Goal: Information Seeking & Learning: Find specific page/section

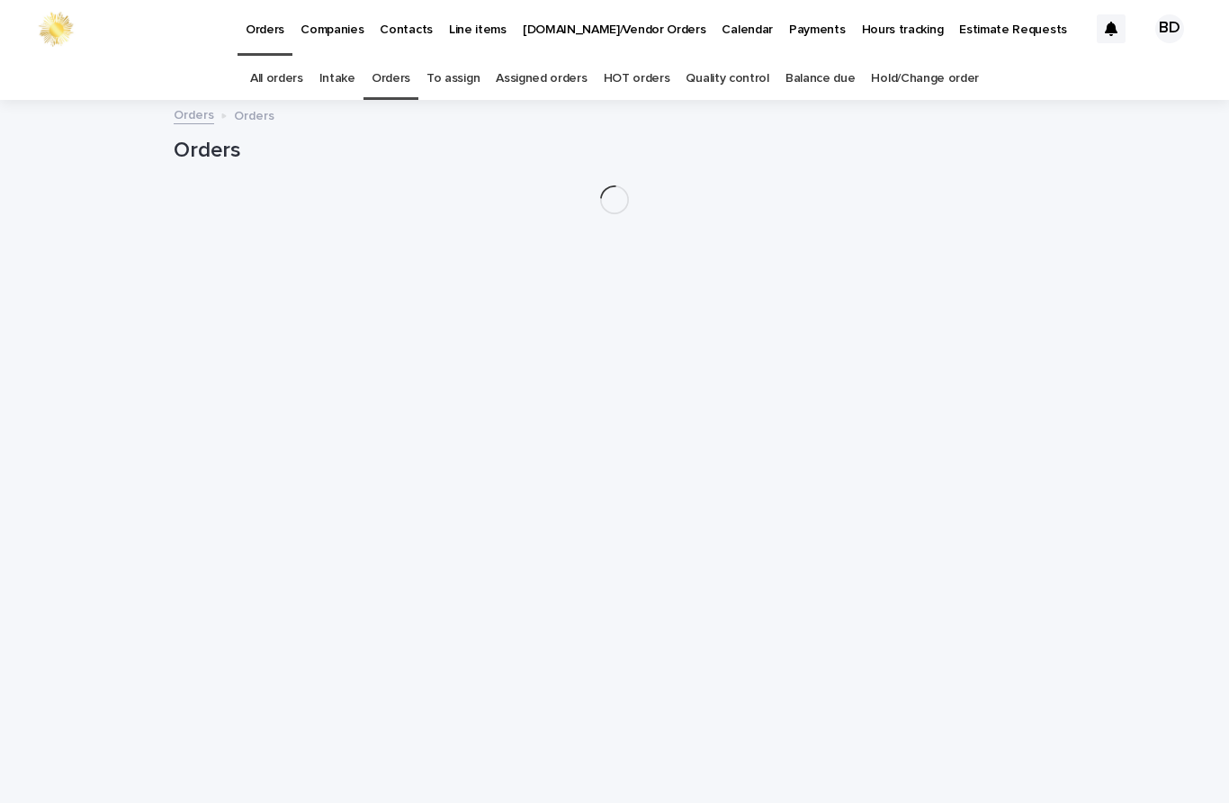
scroll to position [58, 0]
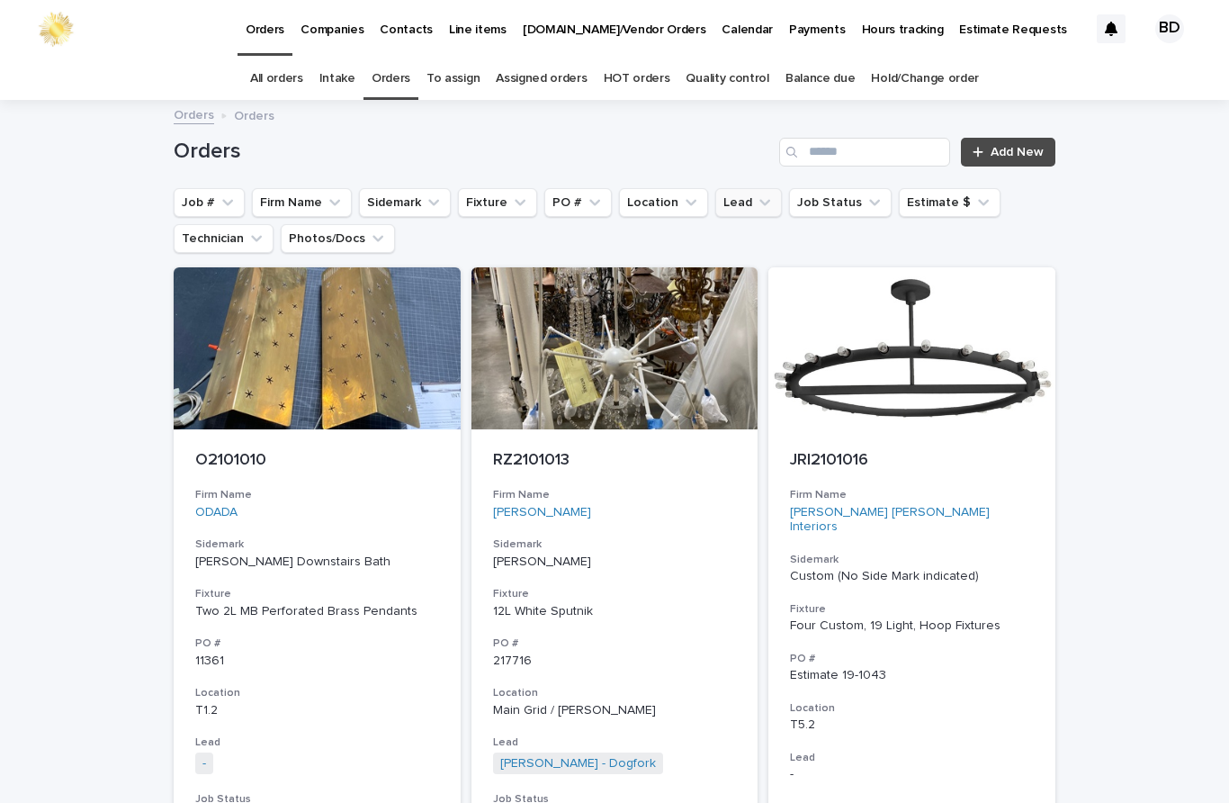
click at [747, 188] on button "Lead" at bounding box center [748, 202] width 67 height 29
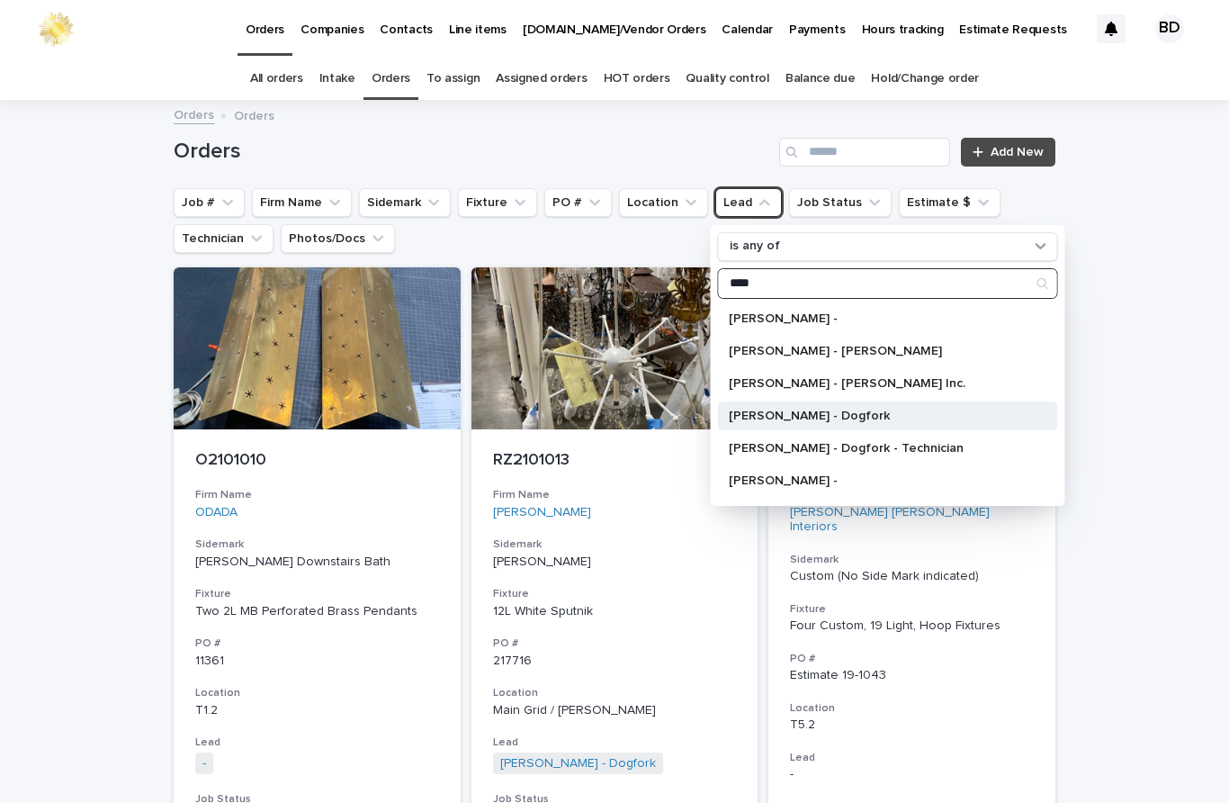
type input "****"
click at [860, 409] on p "[PERSON_NAME] - Dogfork" at bounding box center [879, 415] width 301 height 13
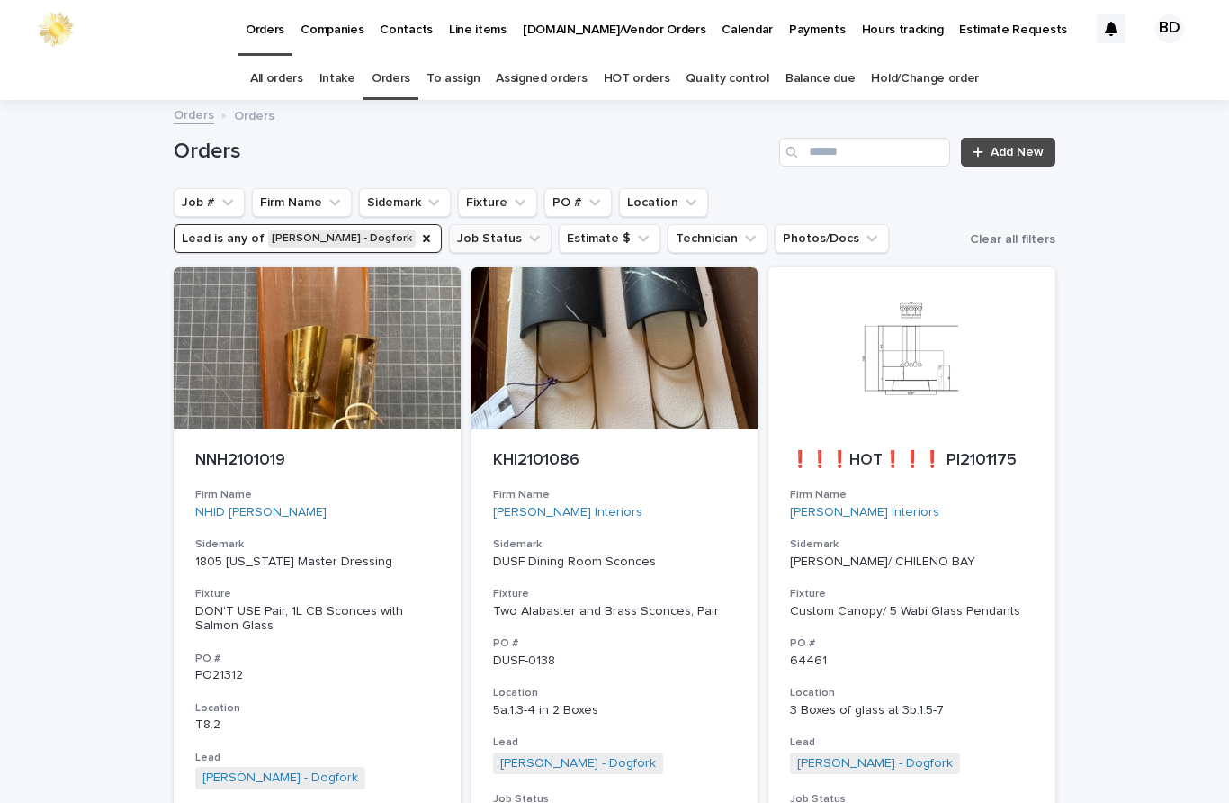
click at [449, 224] on button "Job Status" at bounding box center [500, 238] width 103 height 29
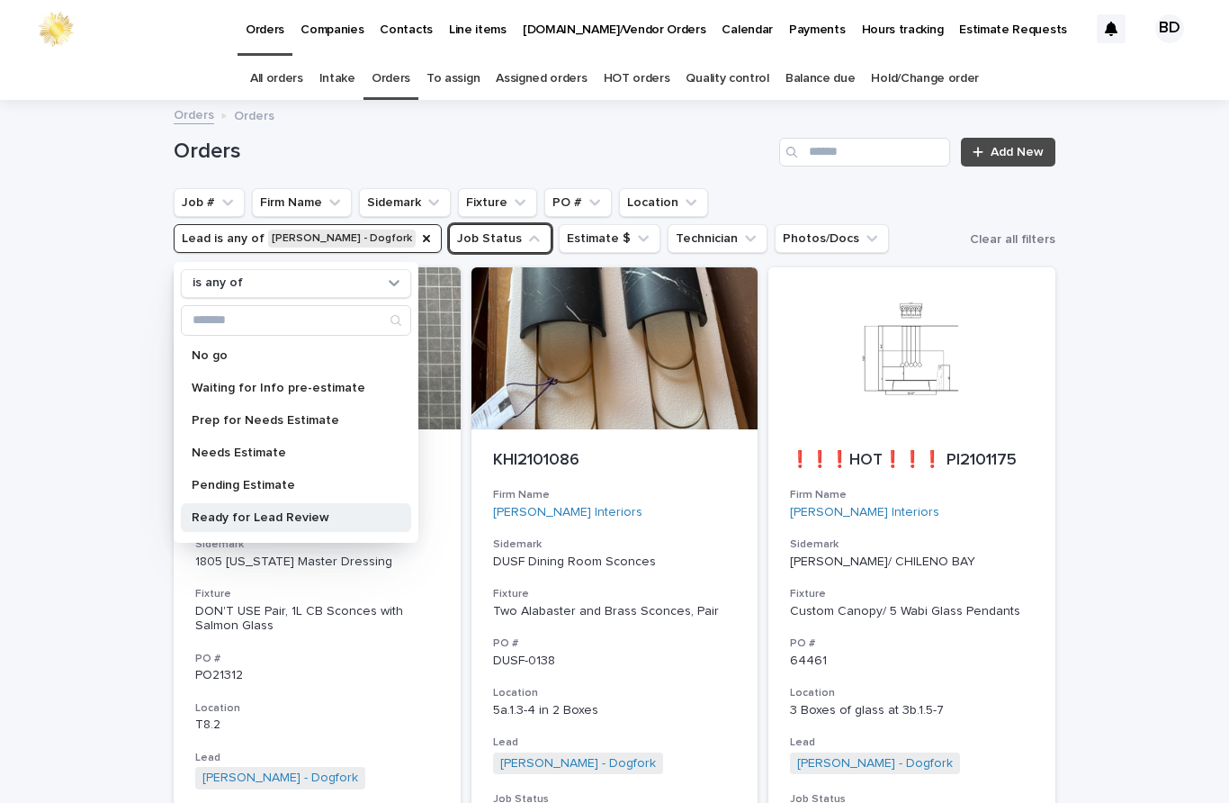
click at [291, 511] on p "Ready for Lead Review" at bounding box center [287, 517] width 191 height 13
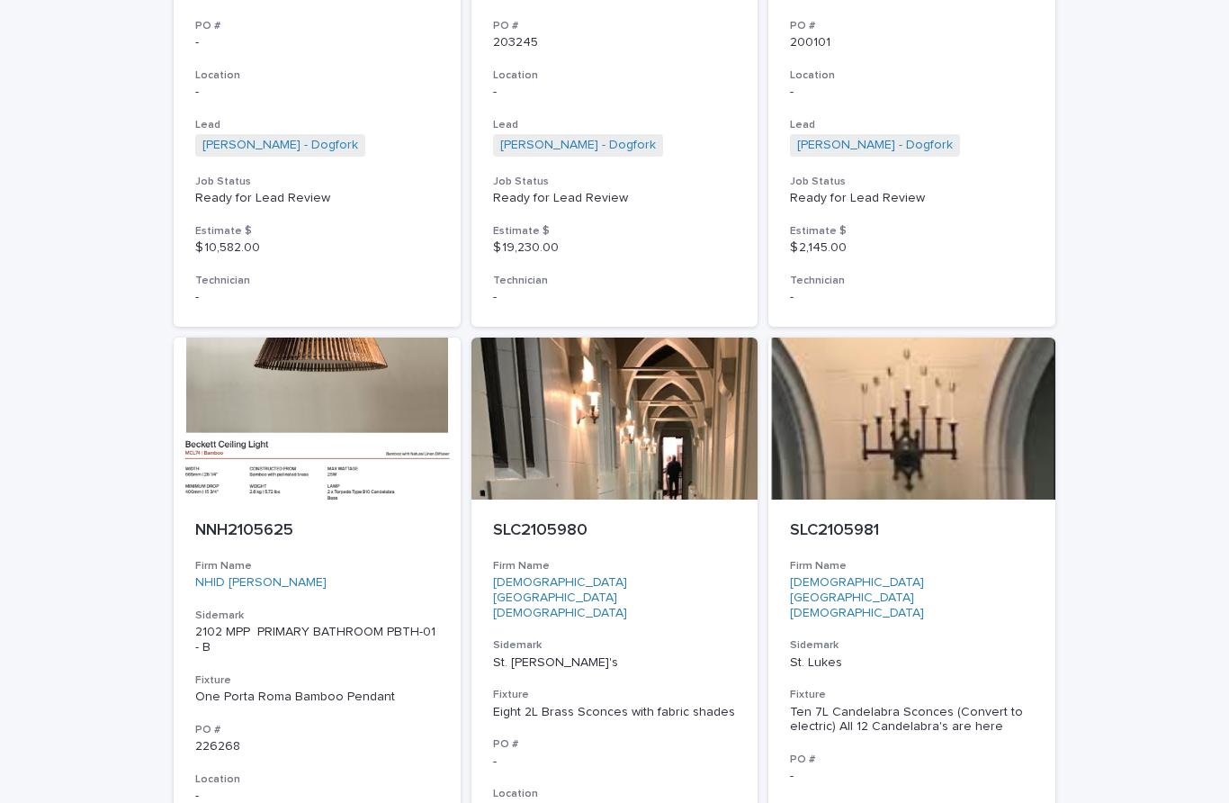
scroll to position [718, 0]
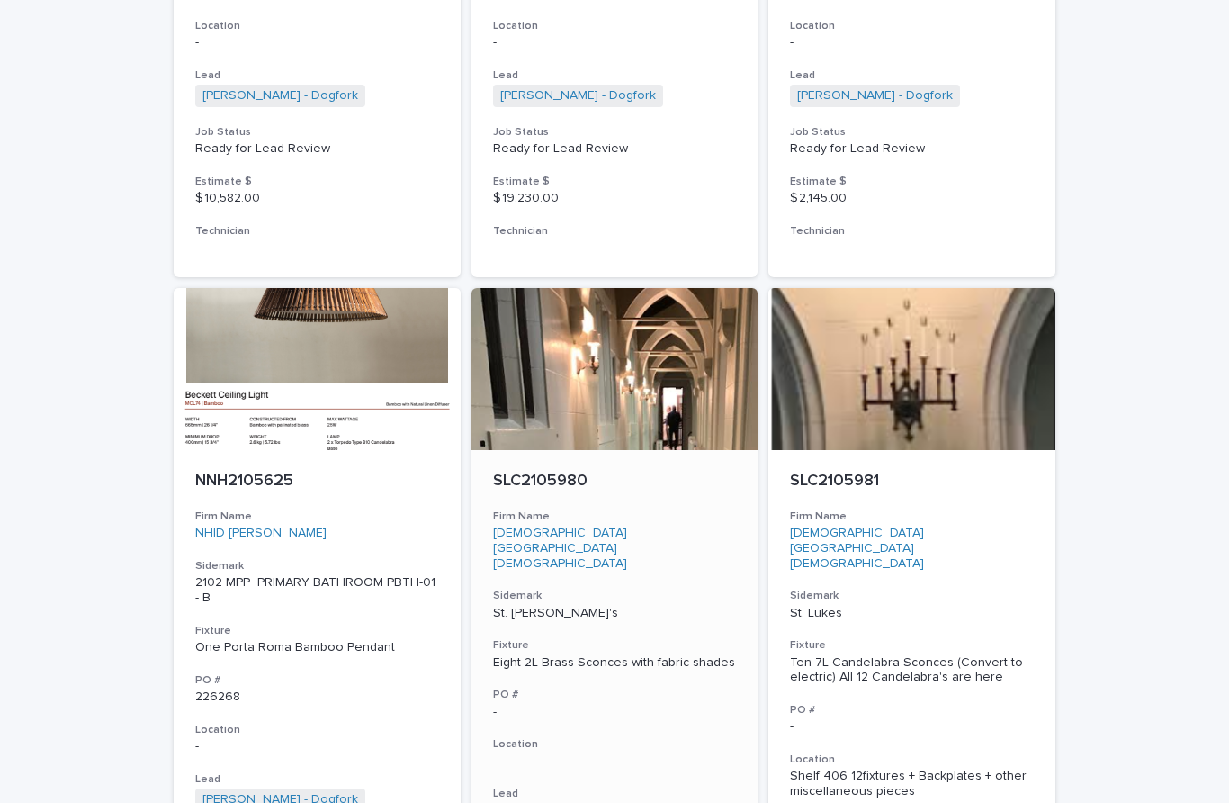
click at [549, 450] on div "SLC2105980 Firm Name [GEOGRAPHIC_DATA] Episopal [GEOGRAPHIC_DATA] Sidemark St. …" at bounding box center [614, 722] width 287 height 545
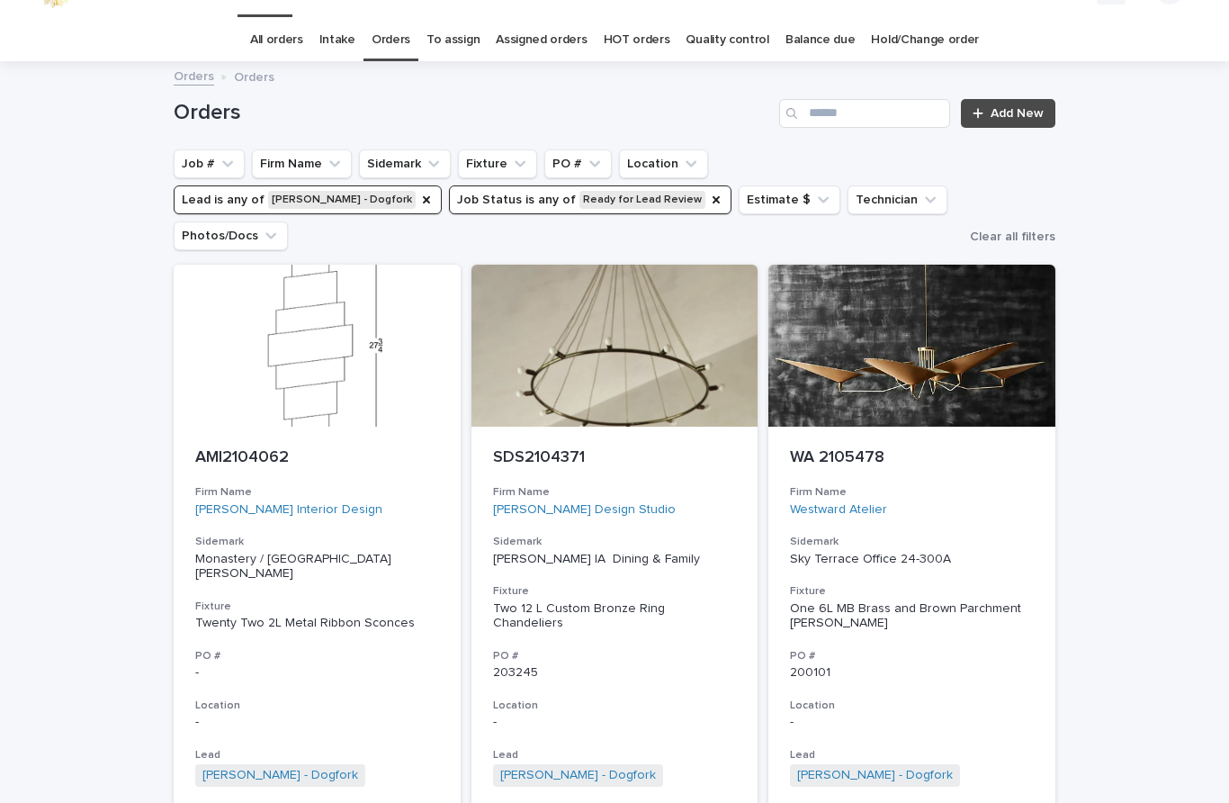
scroll to position [38, 0]
click at [709, 192] on div "Job Status" at bounding box center [716, 201] width 14 height 18
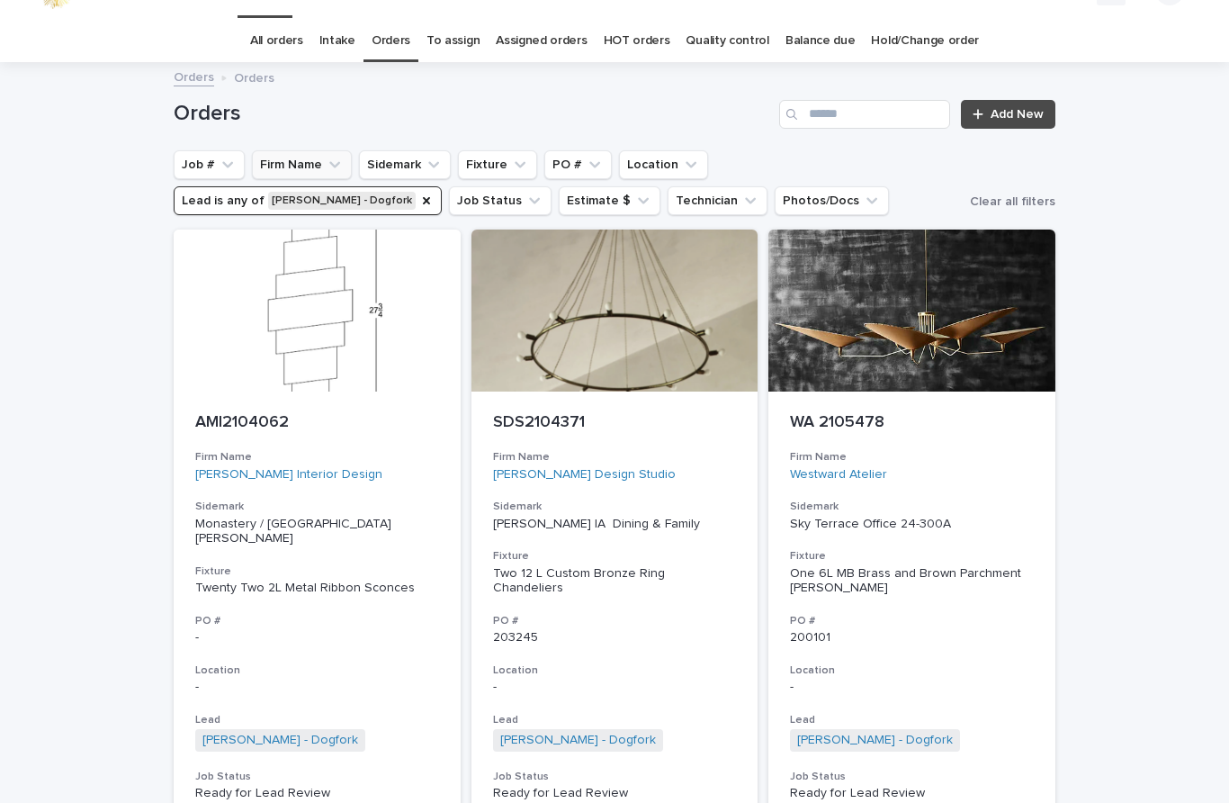
click at [298, 150] on button "Firm Name" at bounding box center [302, 164] width 100 height 29
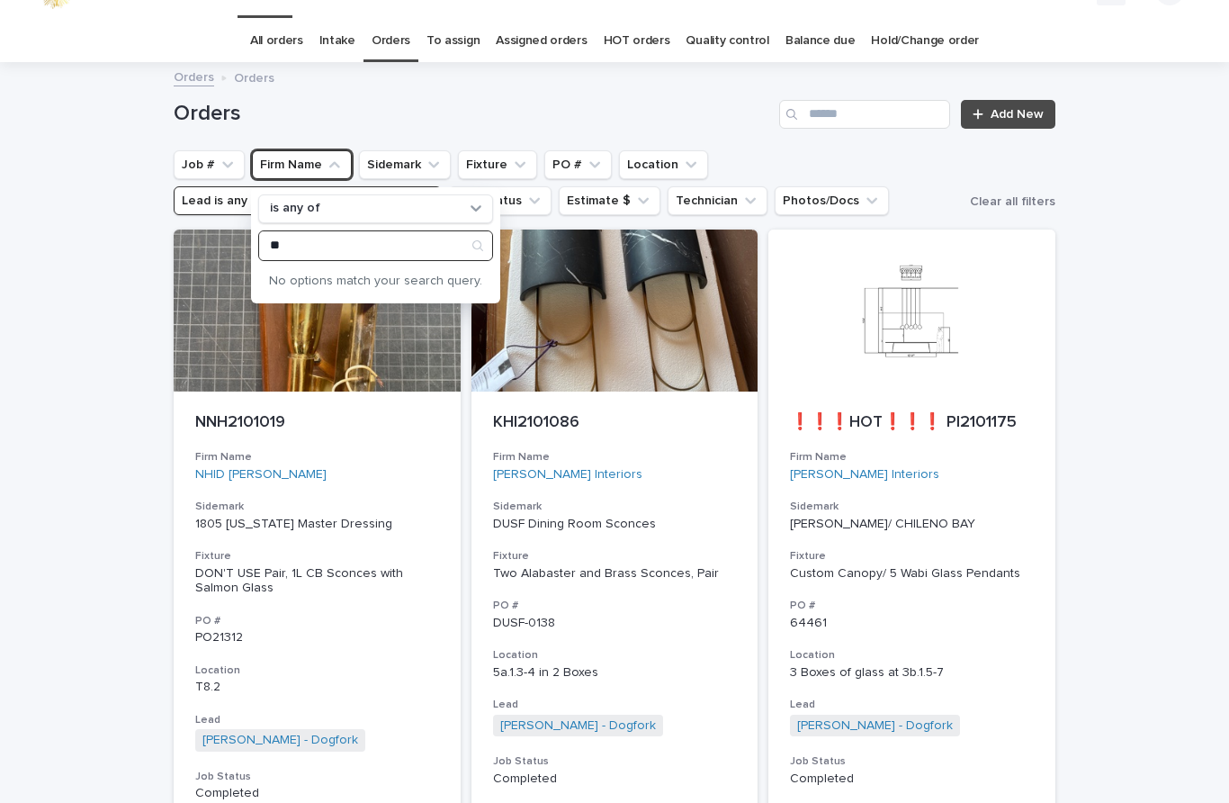
type input "*"
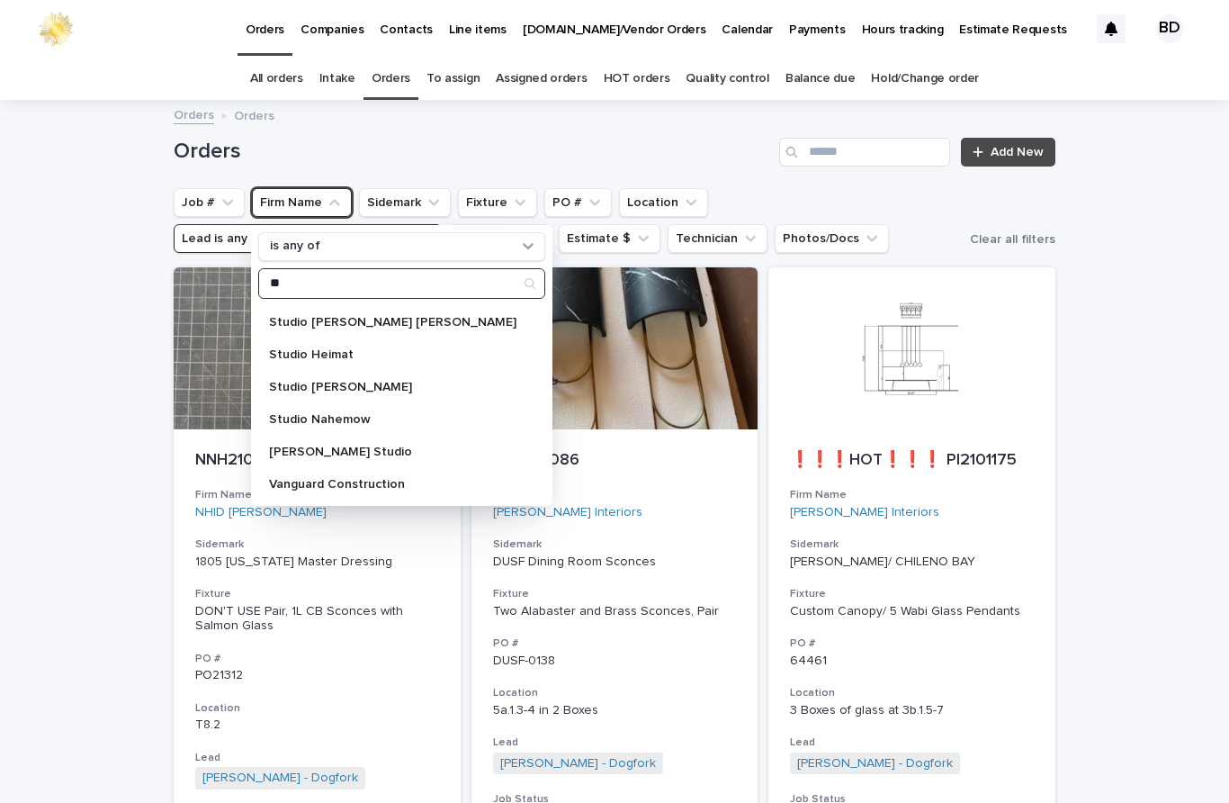
scroll to position [158, 0]
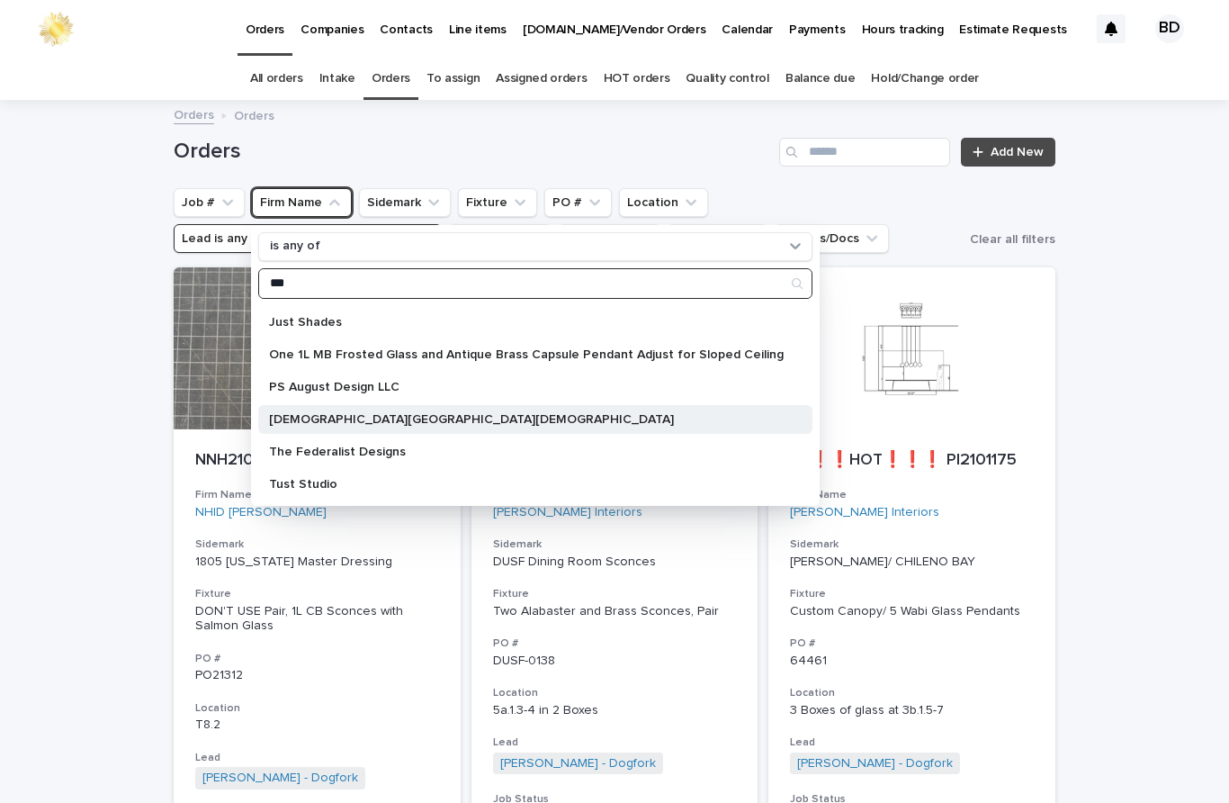
type input "**"
click at [540, 413] on p "[DEMOGRAPHIC_DATA][GEOGRAPHIC_DATA][DEMOGRAPHIC_DATA]" at bounding box center [526, 419] width 515 height 13
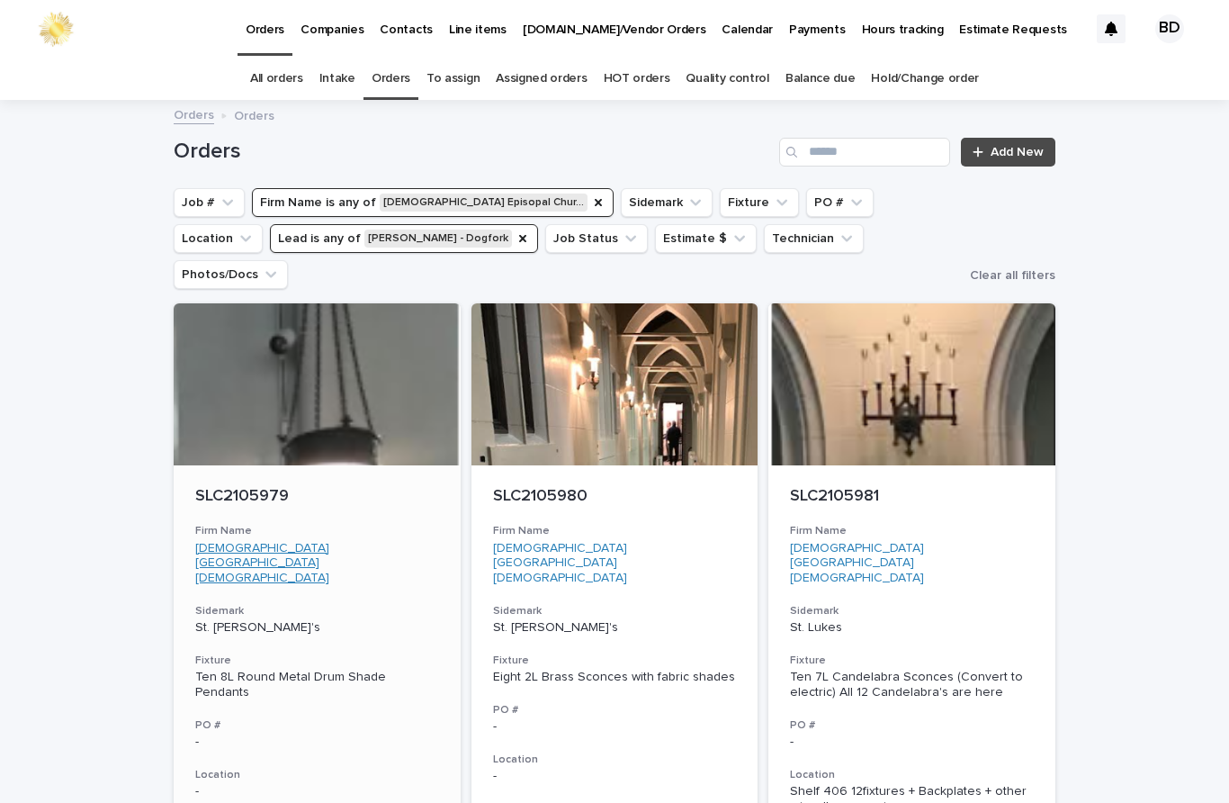
click at [345, 541] on link "[DEMOGRAPHIC_DATA][GEOGRAPHIC_DATA][DEMOGRAPHIC_DATA]" at bounding box center [317, 563] width 244 height 45
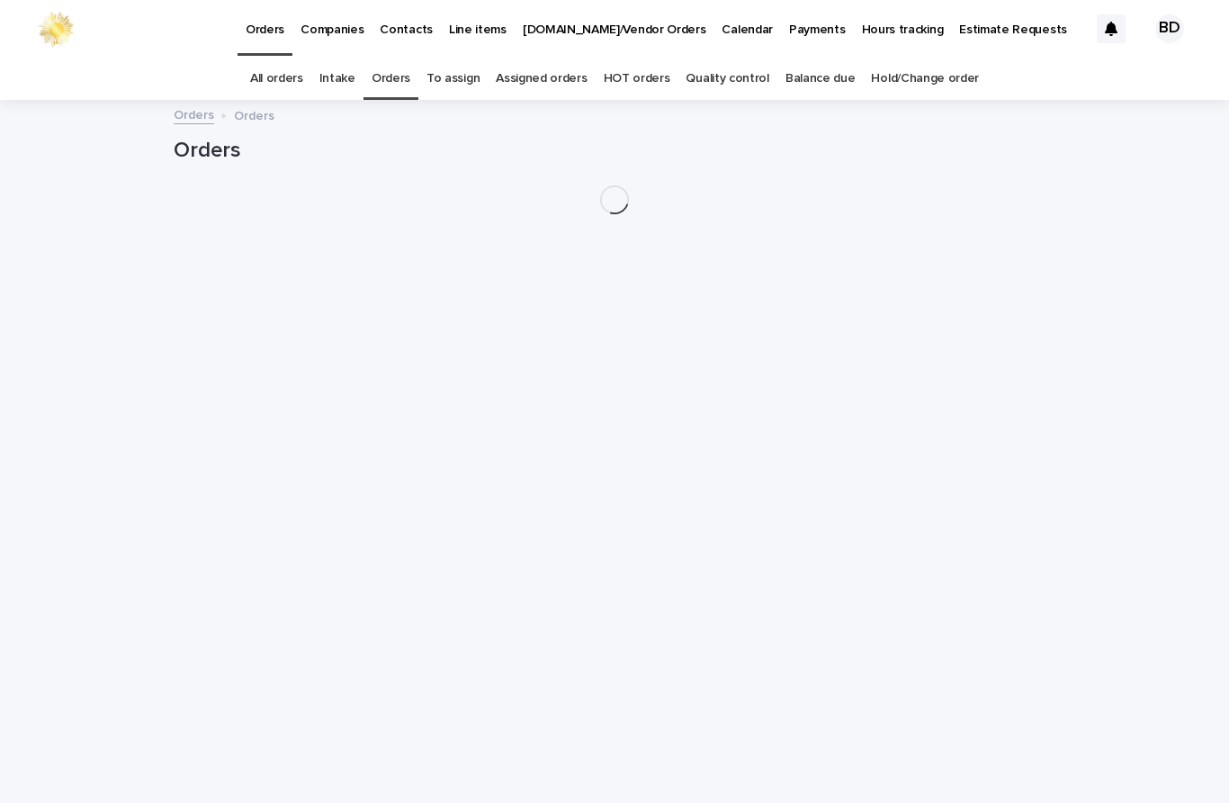
scroll to position [58, 0]
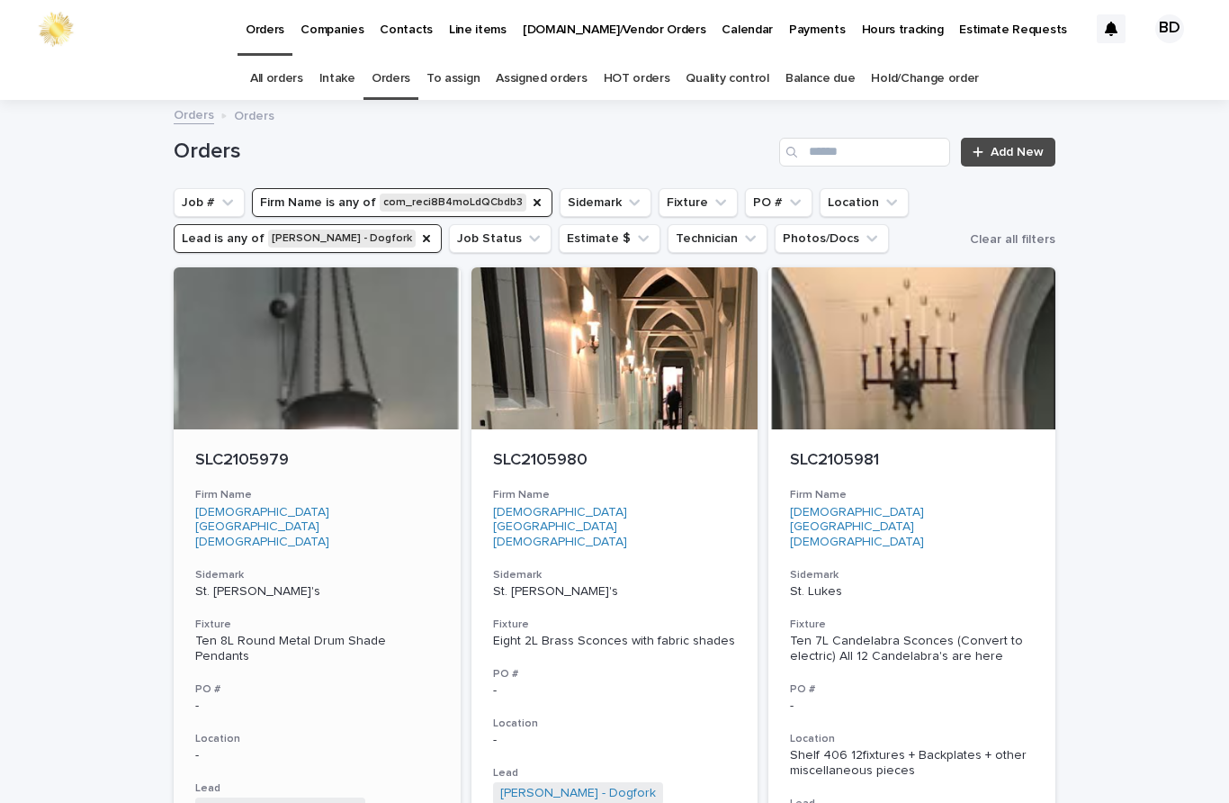
click at [234, 447] on div "SLC2105979" at bounding box center [317, 458] width 244 height 23
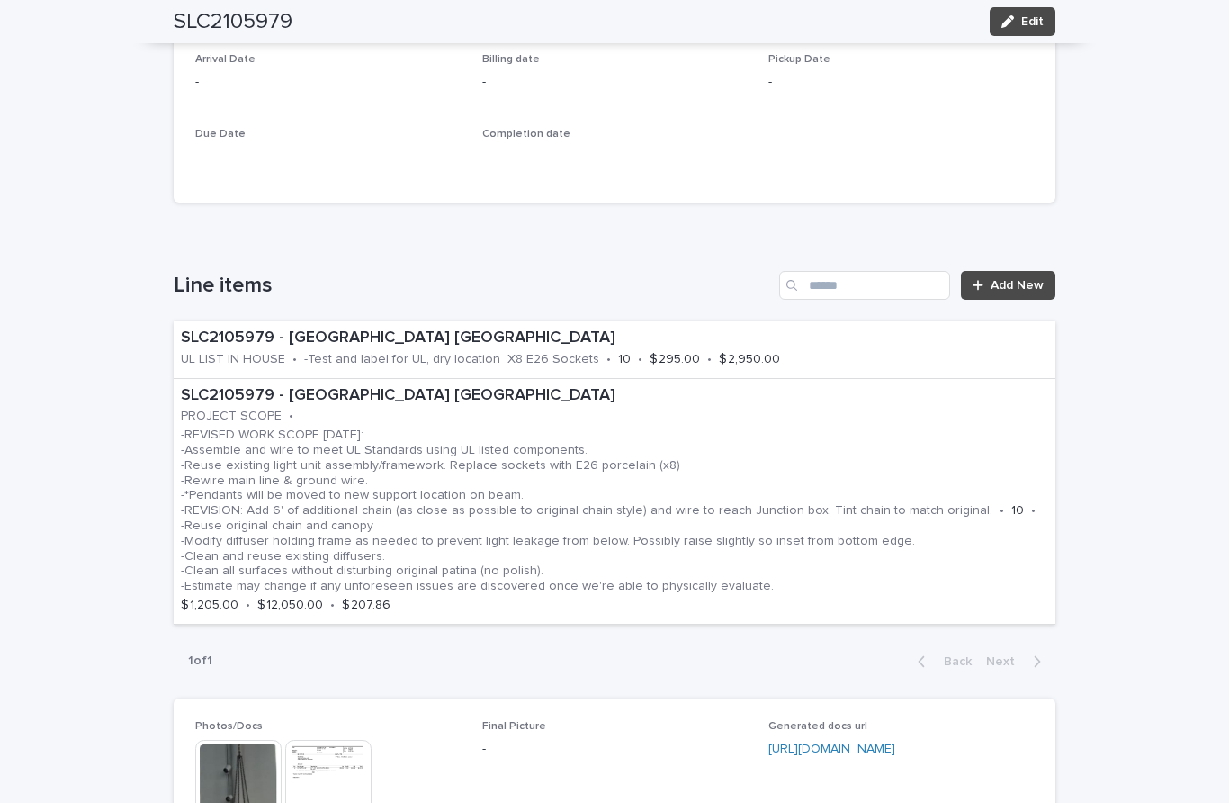
scroll to position [901, 0]
click at [804, 539] on div "SLC2105979 - [GEOGRAPHIC_DATA] Episopal Church of San Francisco PROJECT SCOPE •…" at bounding box center [615, 500] width 882 height 245
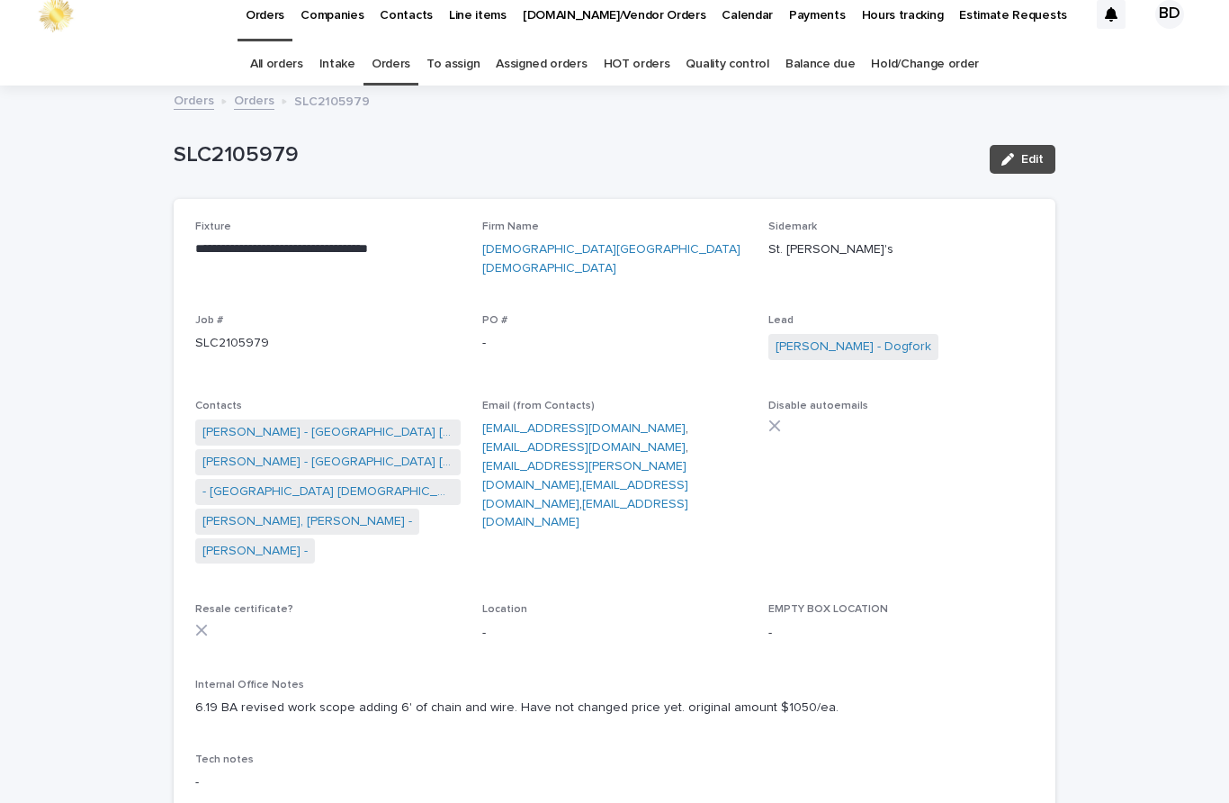
scroll to position [58, 0]
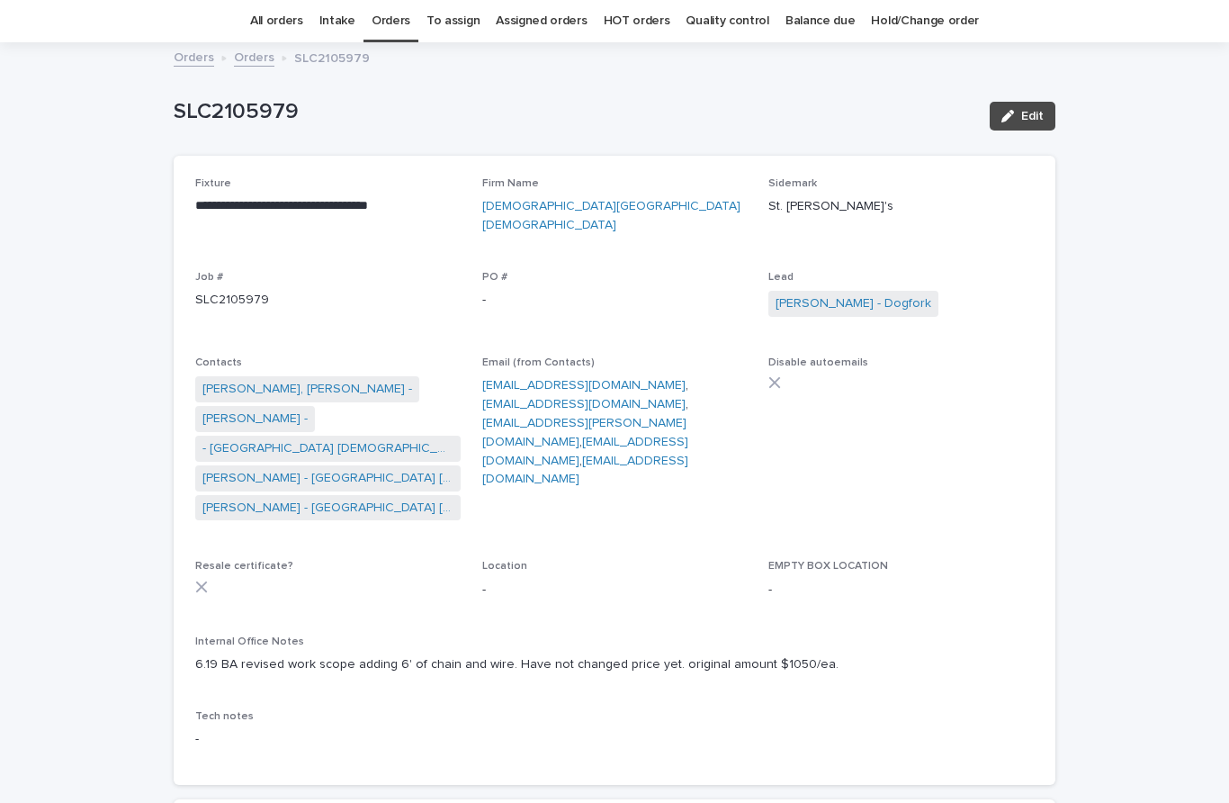
click at [399, 22] on link "Orders" at bounding box center [391, 21] width 39 height 42
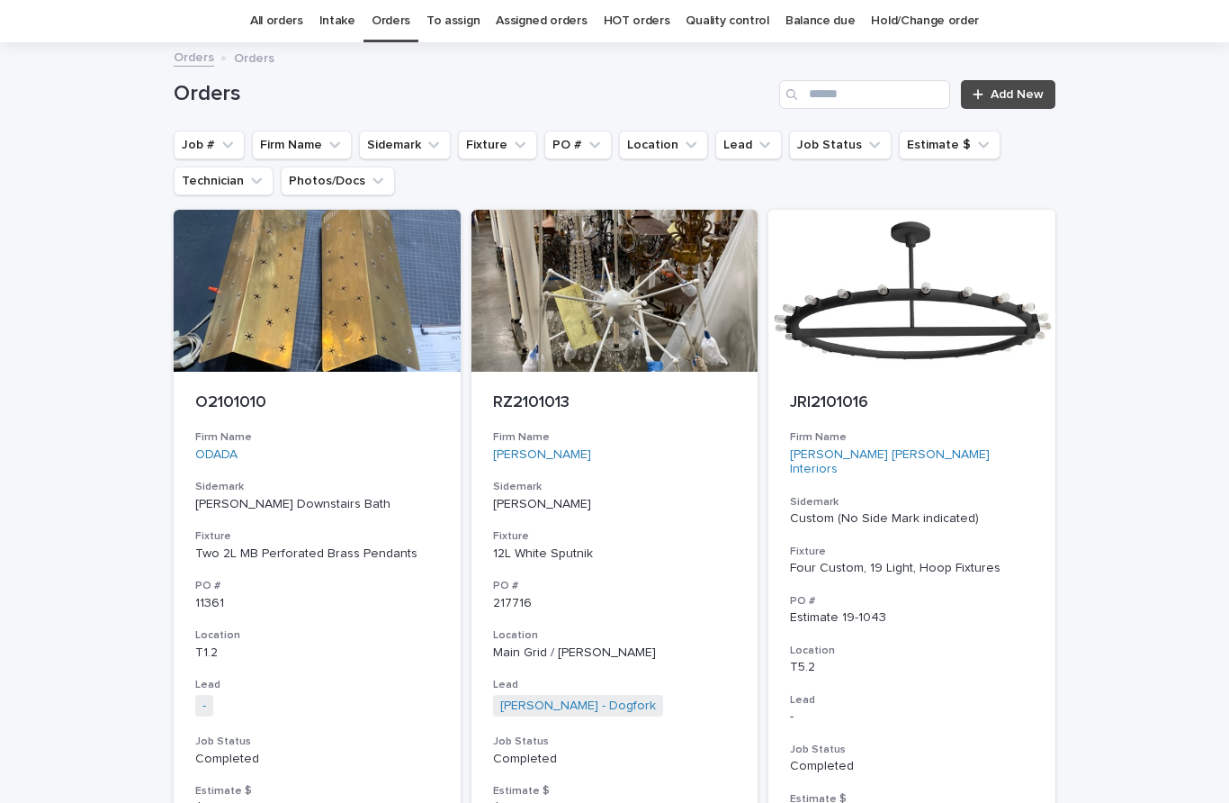
scroll to position [58, 0]
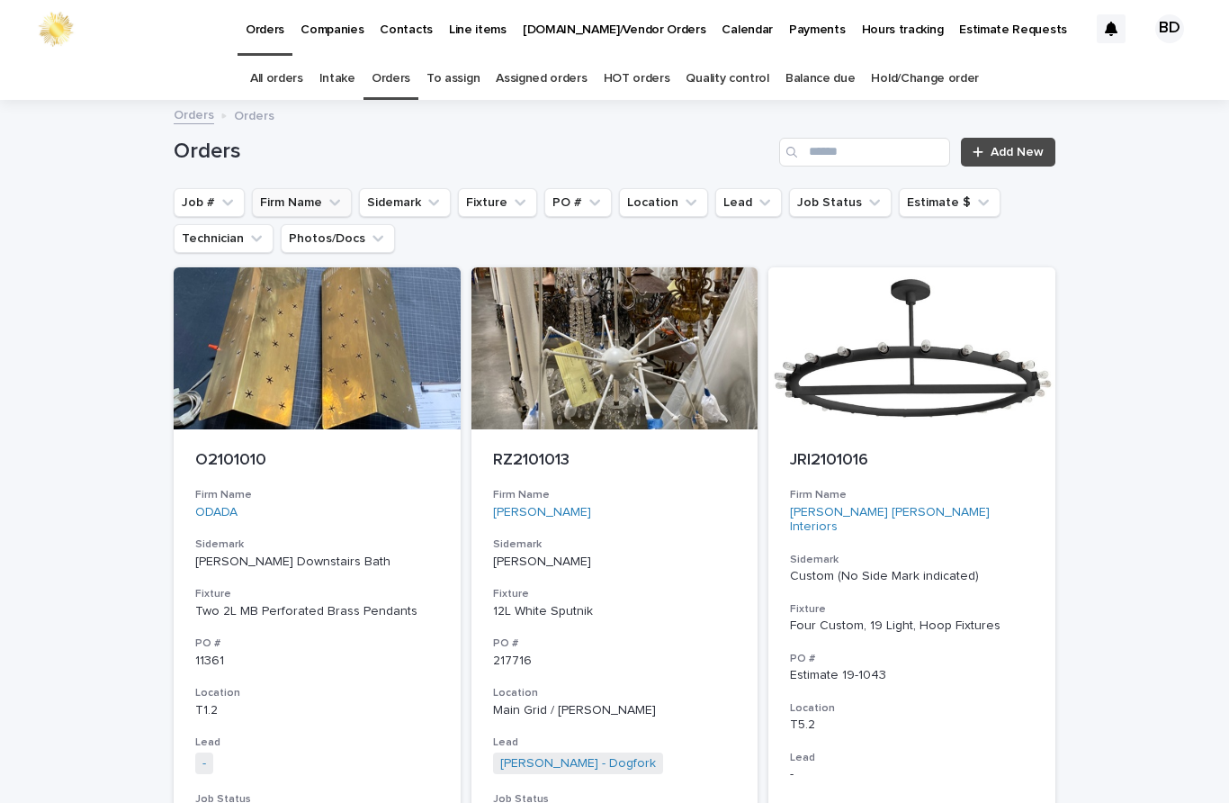
click at [287, 188] on button "Firm Name" at bounding box center [302, 202] width 100 height 29
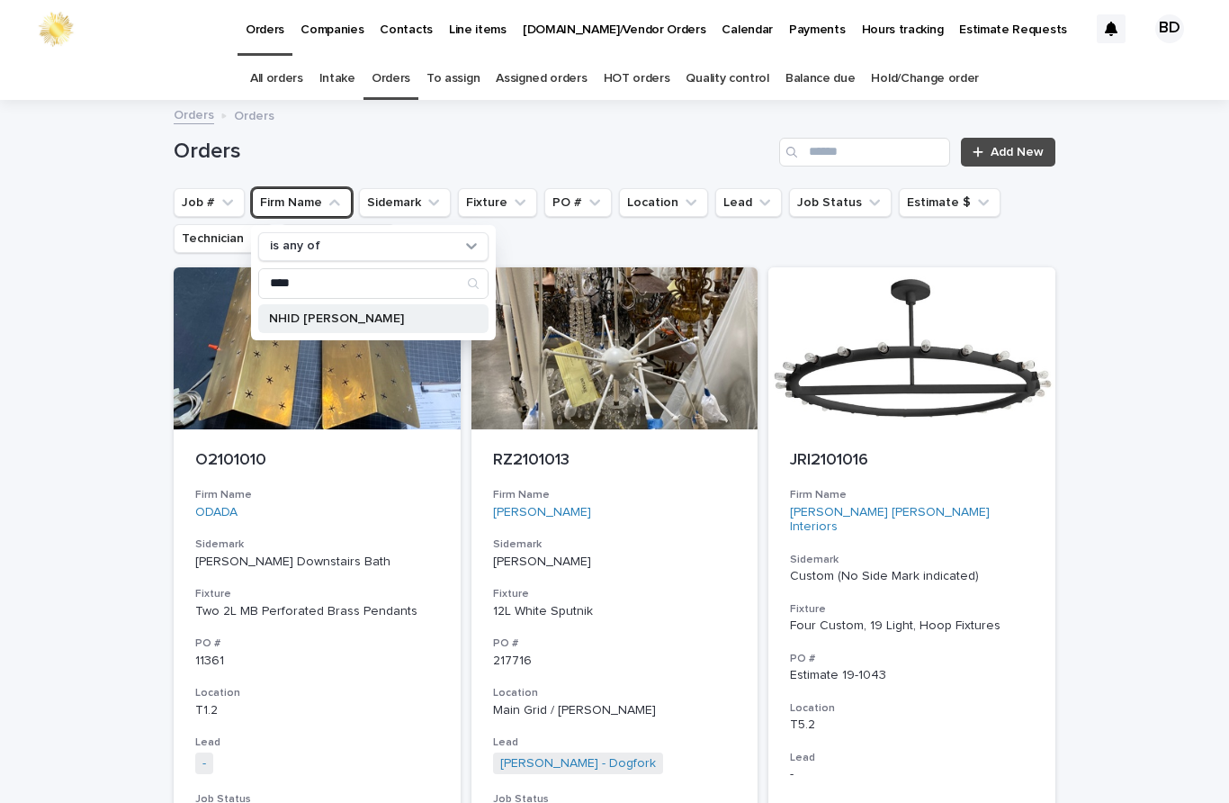
type input "****"
click at [359, 312] on p "NHID [PERSON_NAME]" at bounding box center [364, 318] width 191 height 13
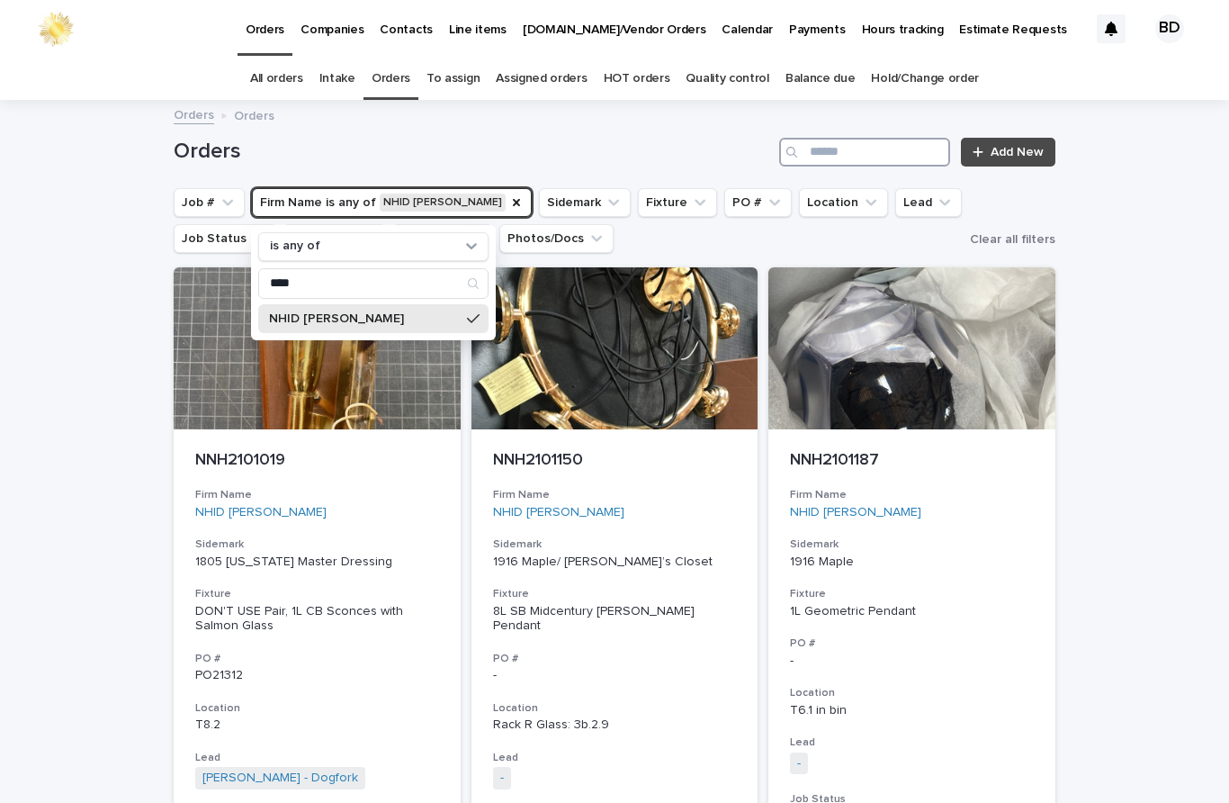
click at [870, 138] on input "Search" at bounding box center [864, 152] width 171 height 29
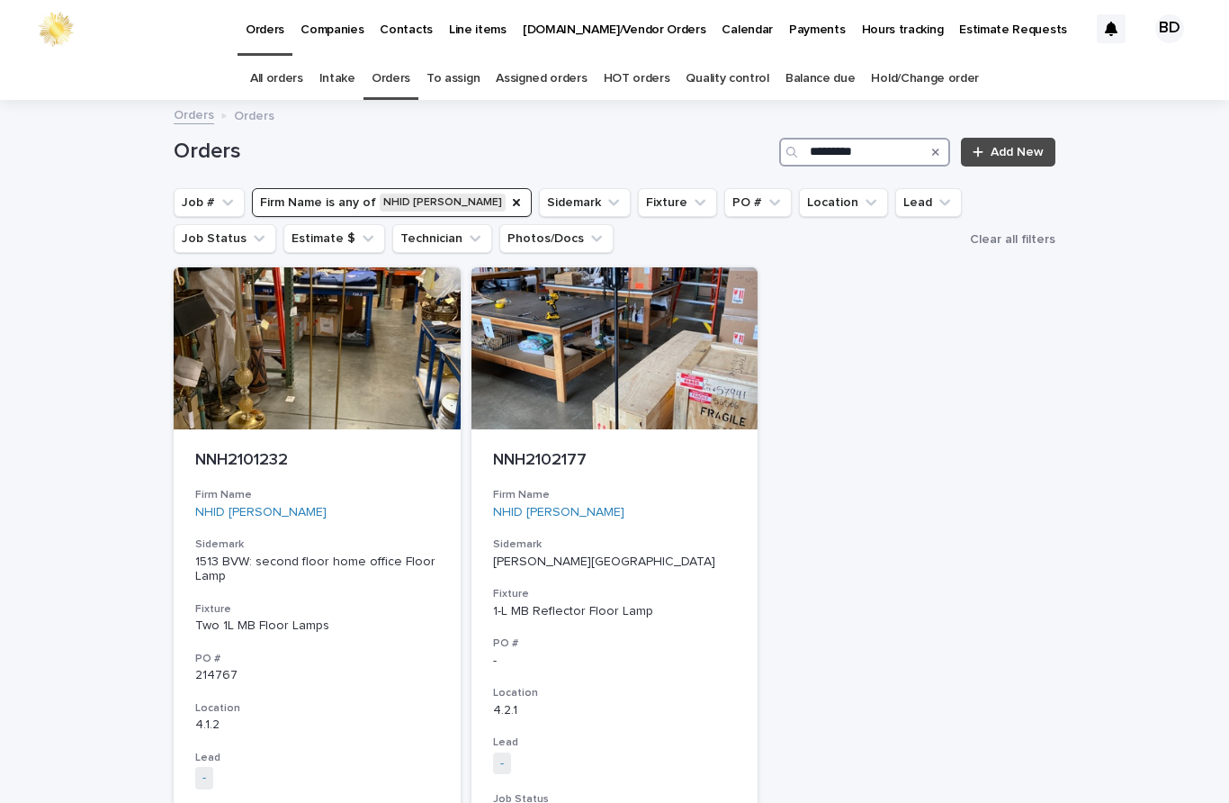
type input "**********"
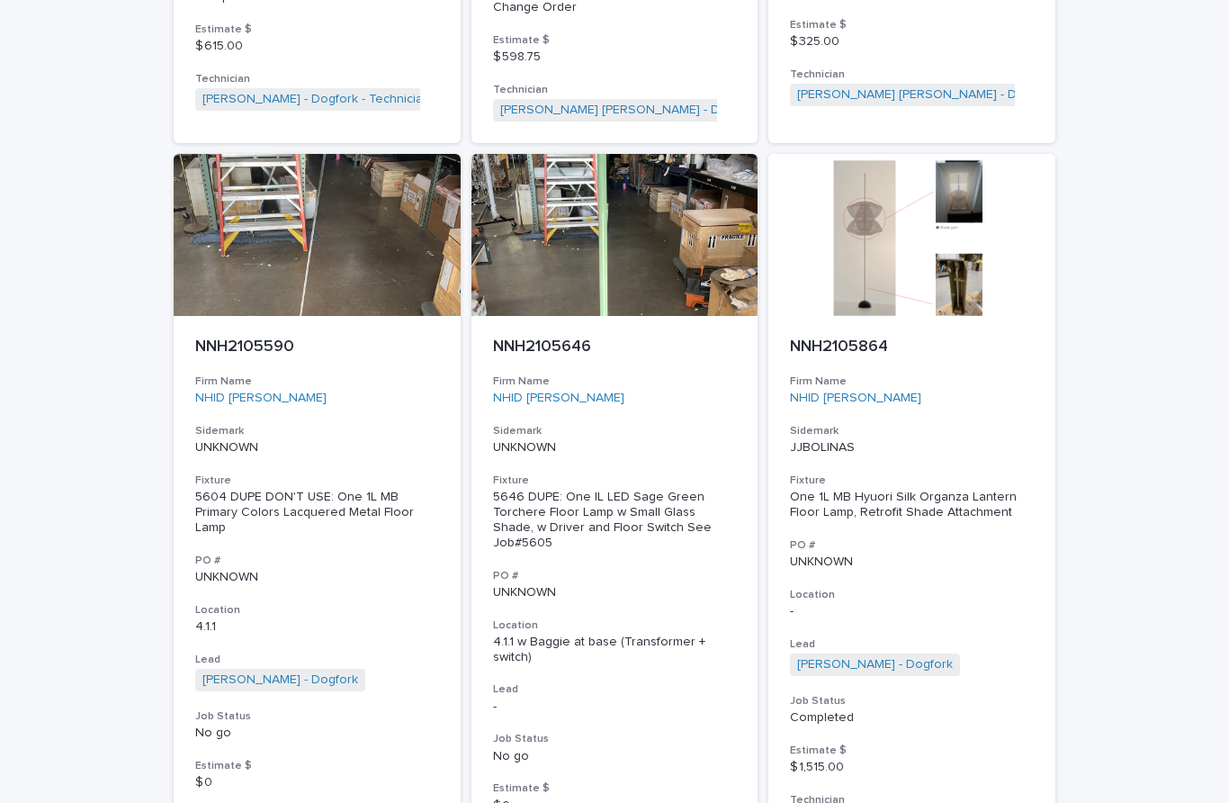
scroll to position [3784, 0]
click at [976, 316] on div "NNH2105864 Firm Name NHID [PERSON_NAME] Sidemark JJBOLINAS Fixture One 1L MB Hy…" at bounding box center [911, 584] width 287 height 537
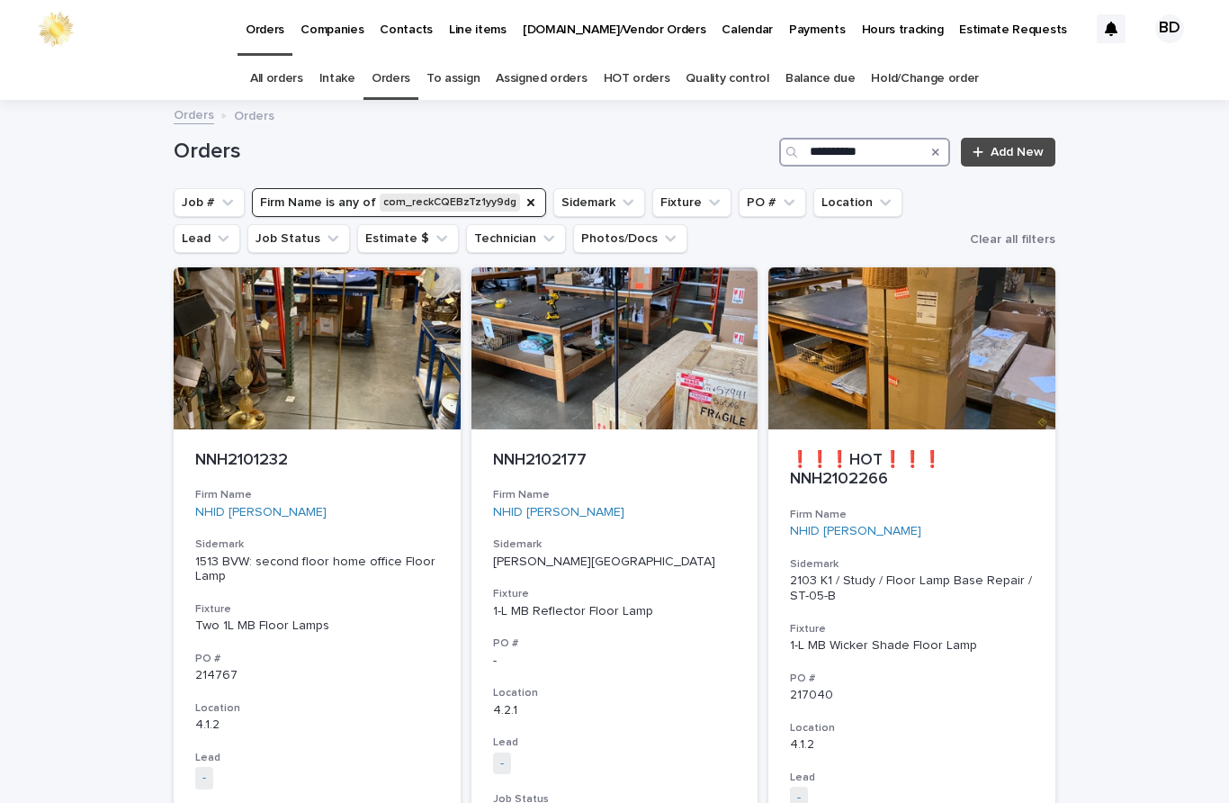
click at [909, 138] on input "**********" at bounding box center [864, 152] width 171 height 29
type input "*"
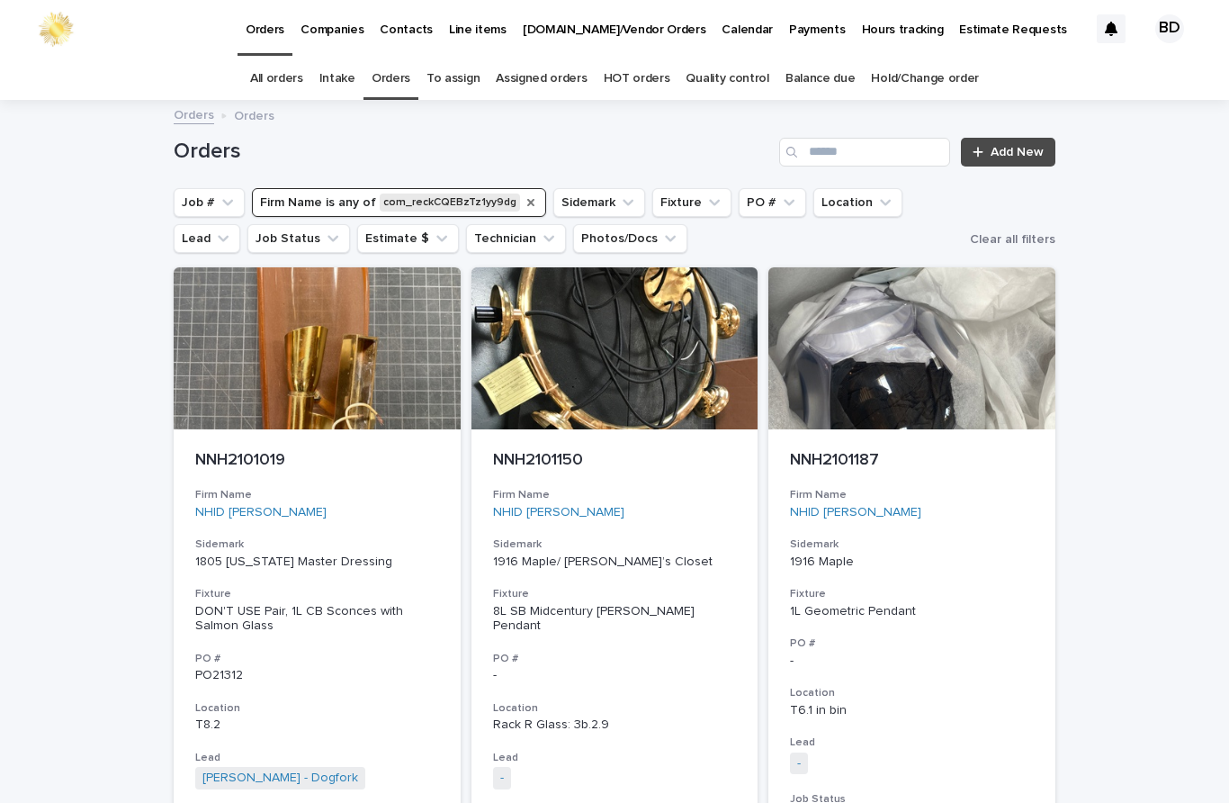
click at [524, 195] on icon "Firm Name" at bounding box center [531, 202] width 14 height 14
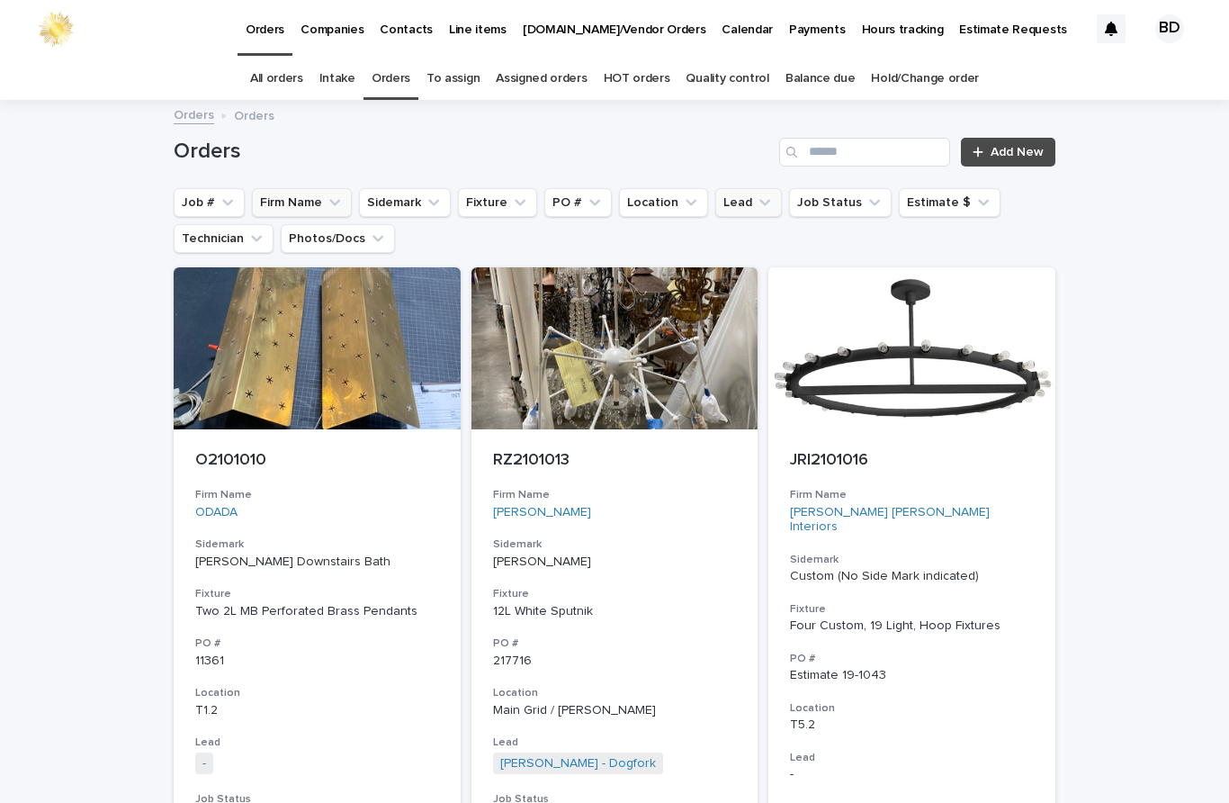
click at [735, 188] on button "Lead" at bounding box center [748, 202] width 67 height 29
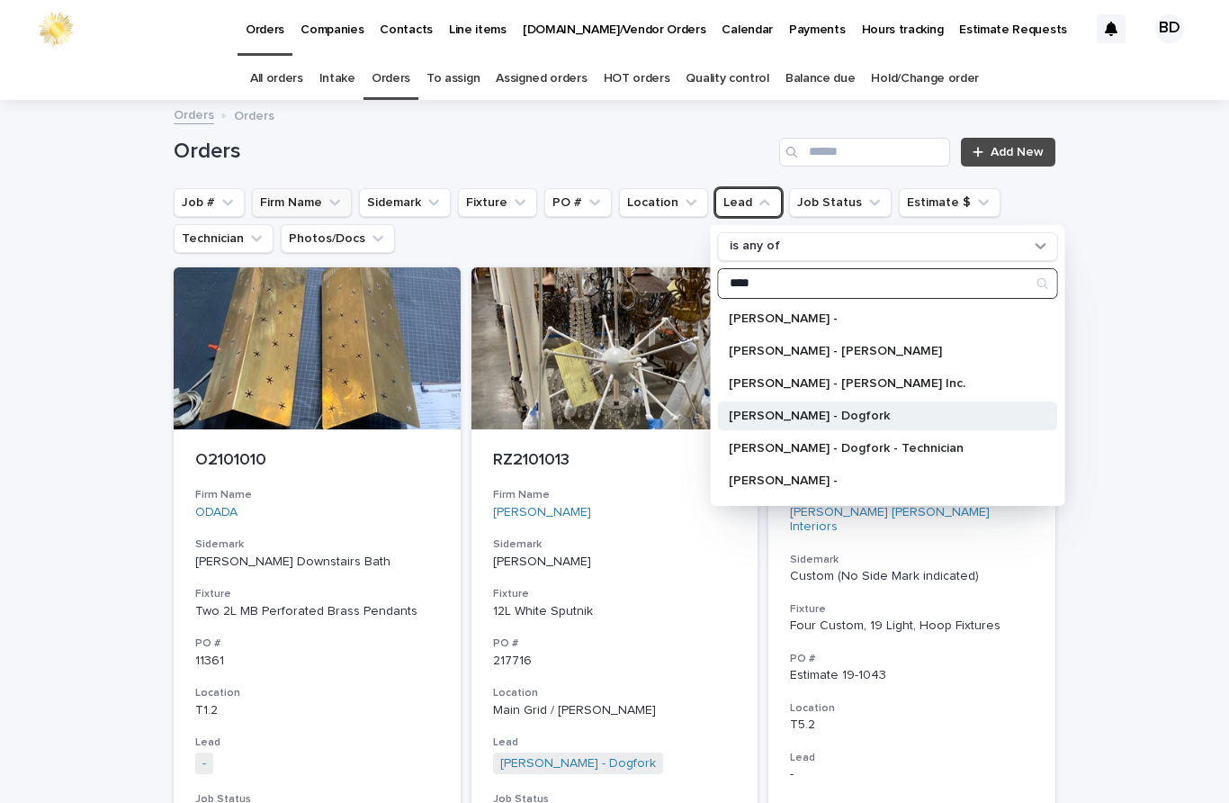
type input "****"
click at [861, 409] on p "[PERSON_NAME] - Dogfork" at bounding box center [879, 415] width 301 height 13
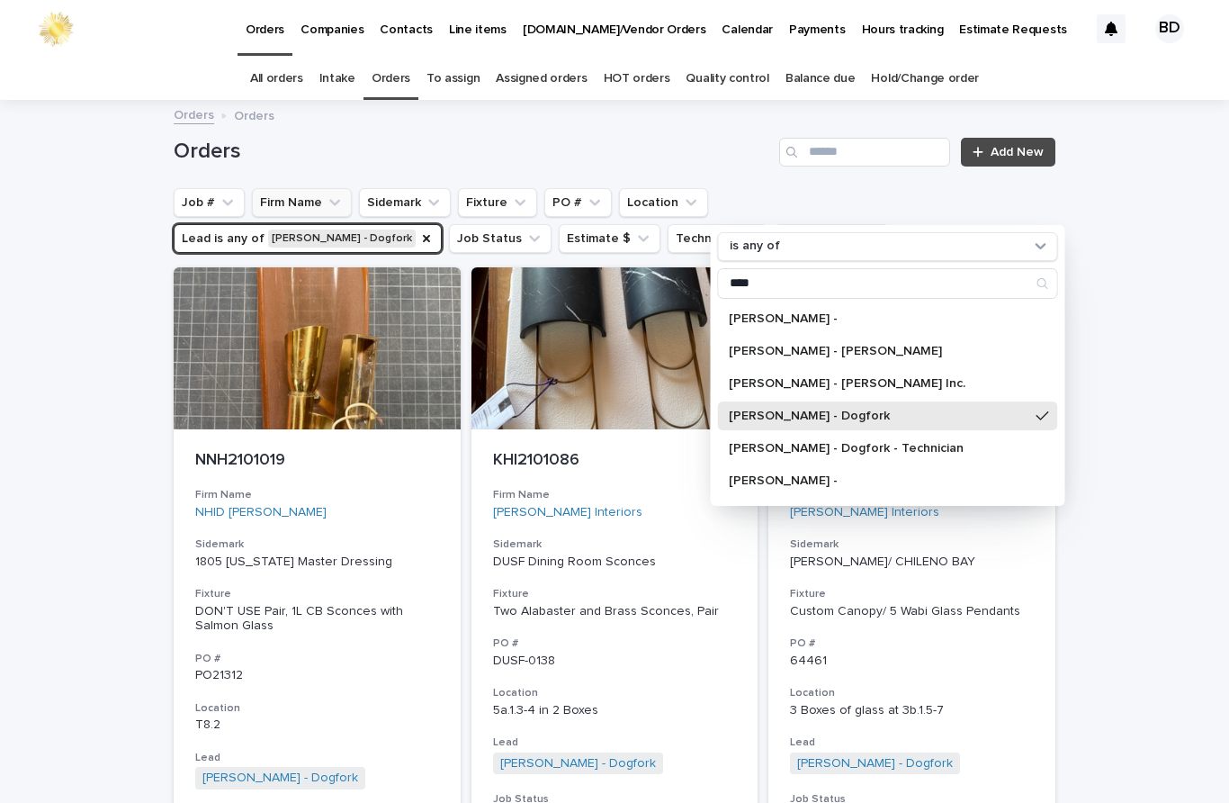
click at [298, 188] on button "Firm Name" at bounding box center [302, 202] width 100 height 29
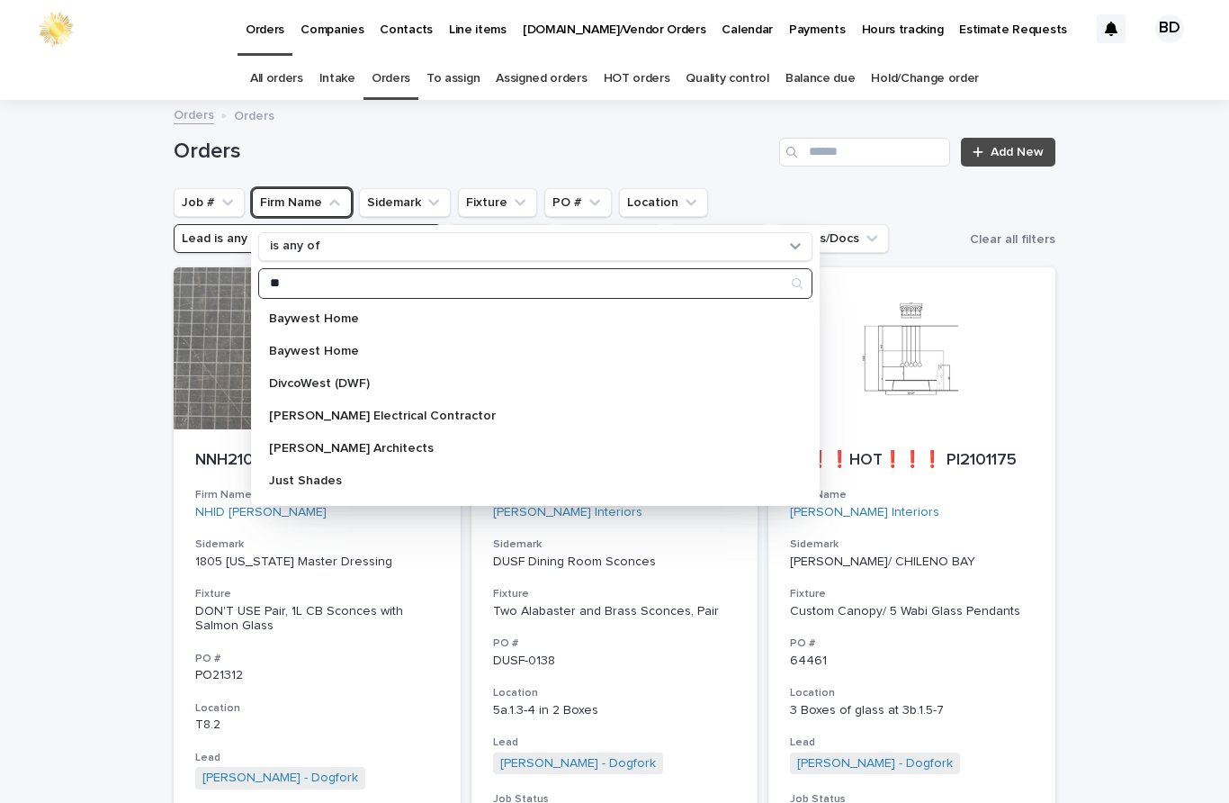
type input "*"
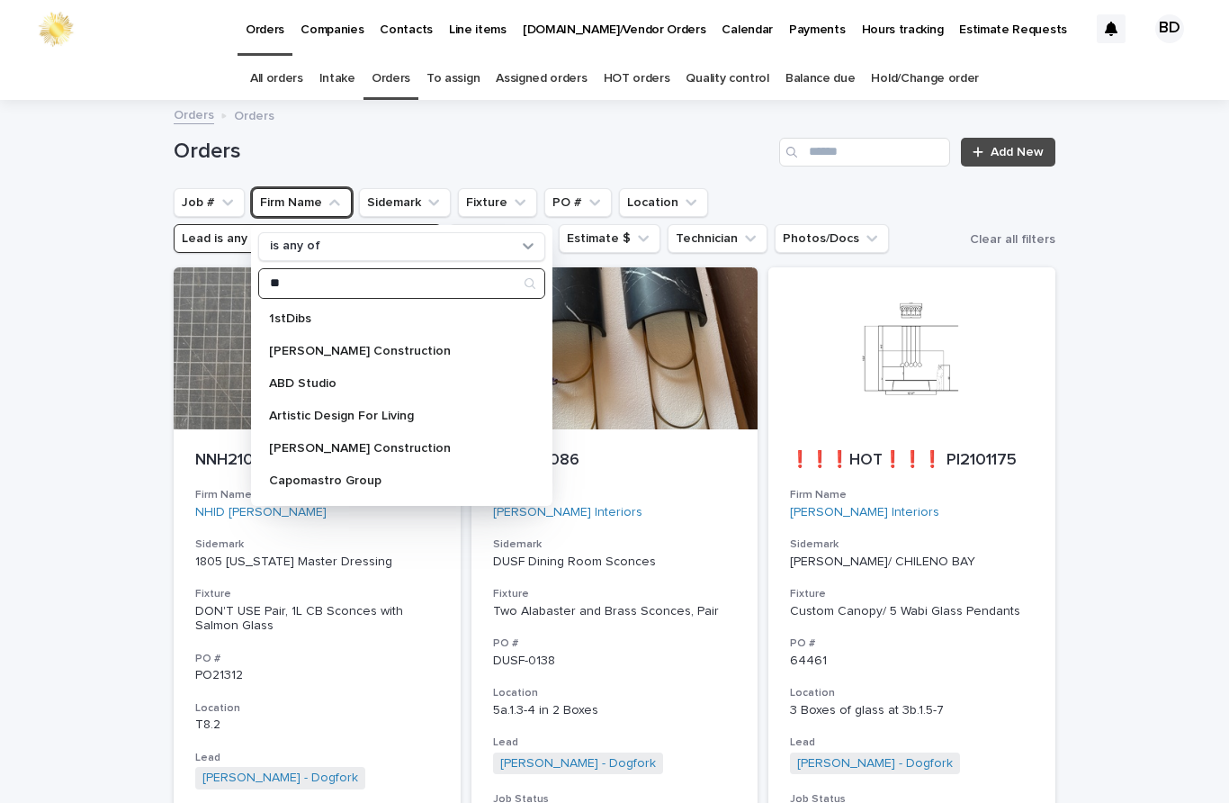
type input "*"
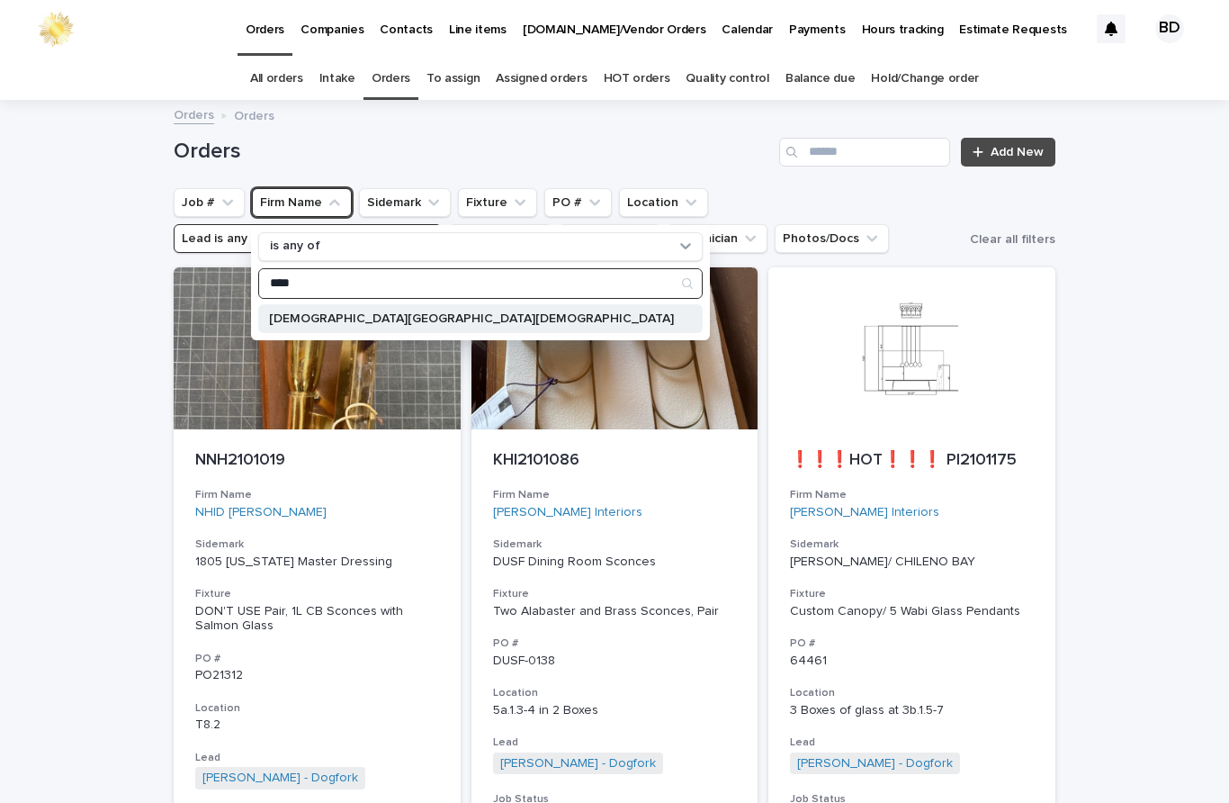
type input "****"
click at [472, 312] on p "[DEMOGRAPHIC_DATA][GEOGRAPHIC_DATA][DEMOGRAPHIC_DATA]" at bounding box center [471, 318] width 405 height 13
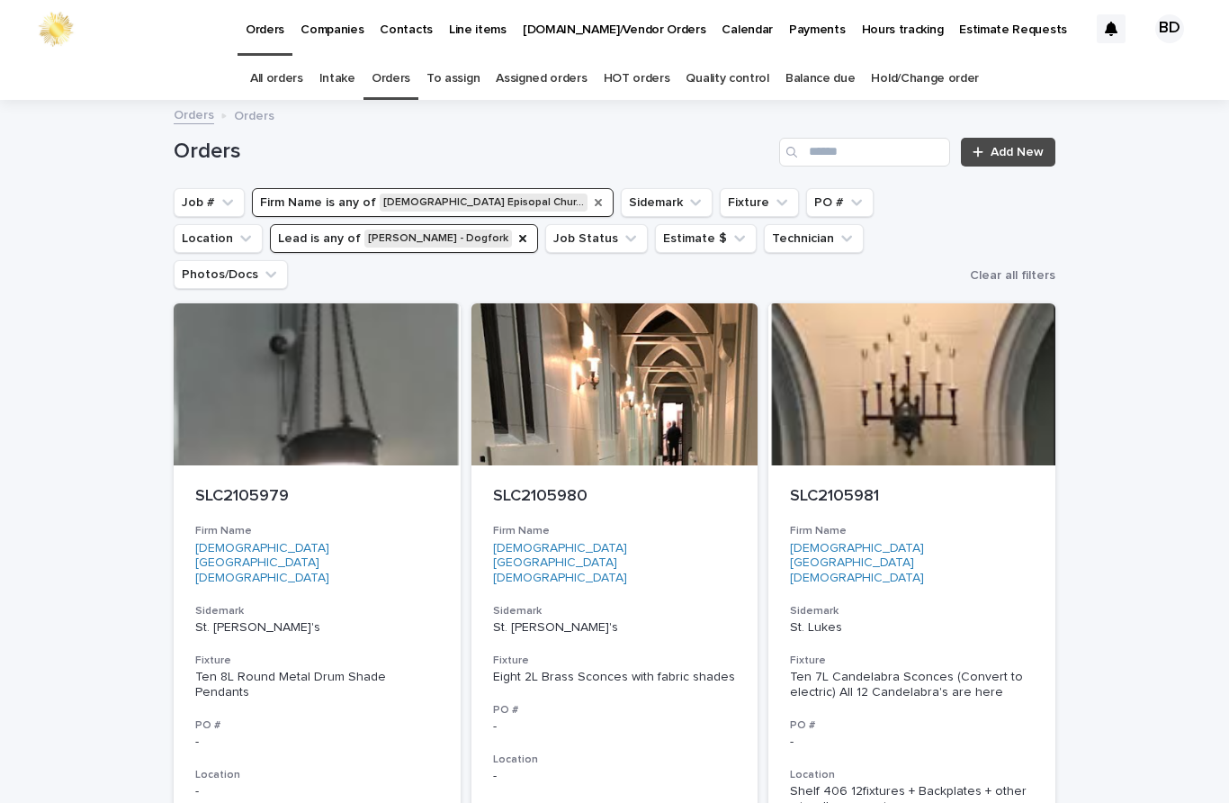
click at [277, 487] on p "SLC2105979" at bounding box center [317, 497] width 244 height 20
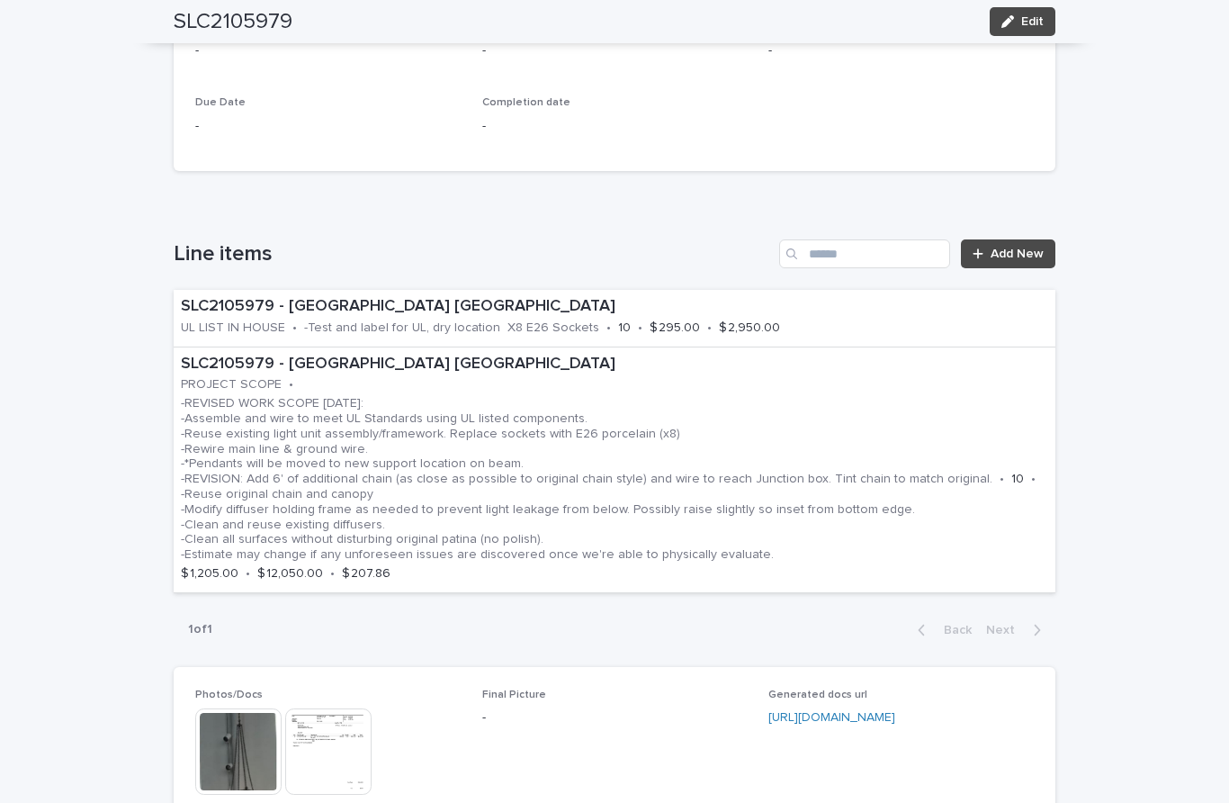
scroll to position [931, 0]
